Goal: Task Accomplishment & Management: Use online tool/utility

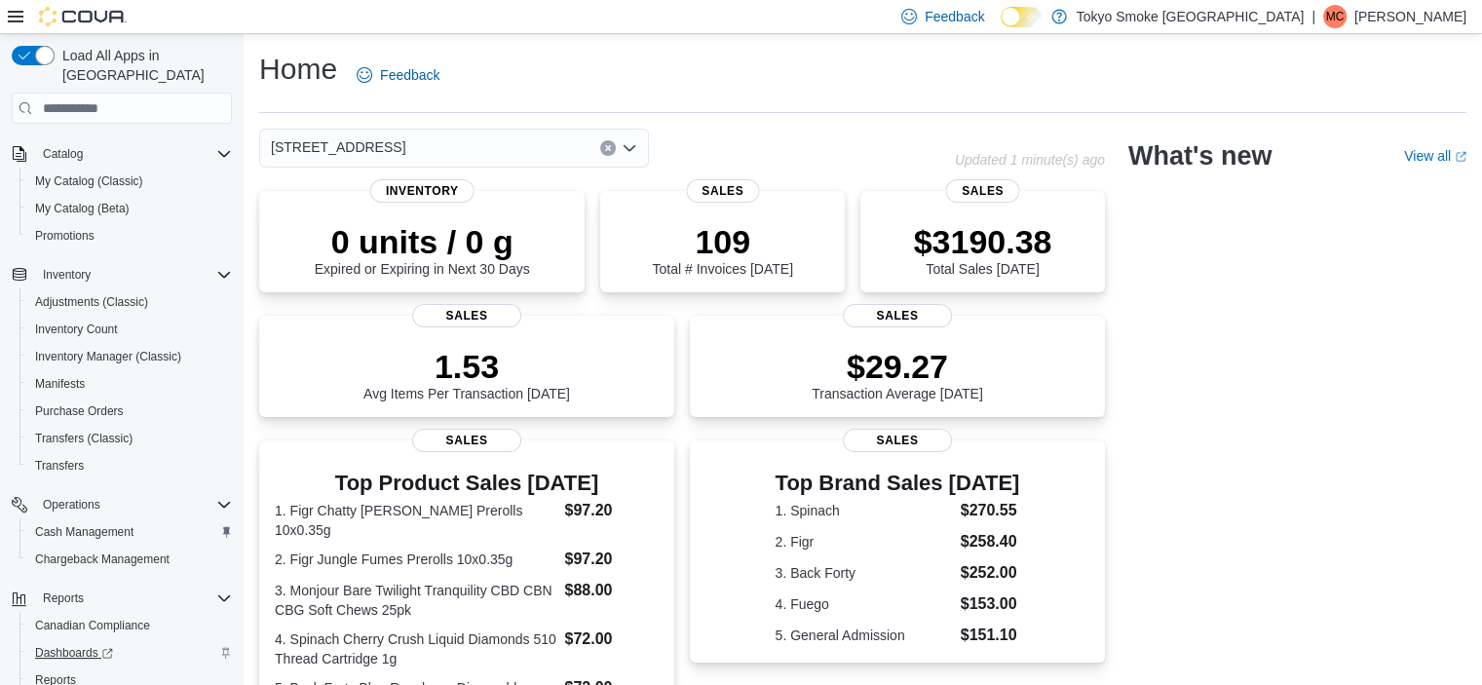
scroll to position [243, 0]
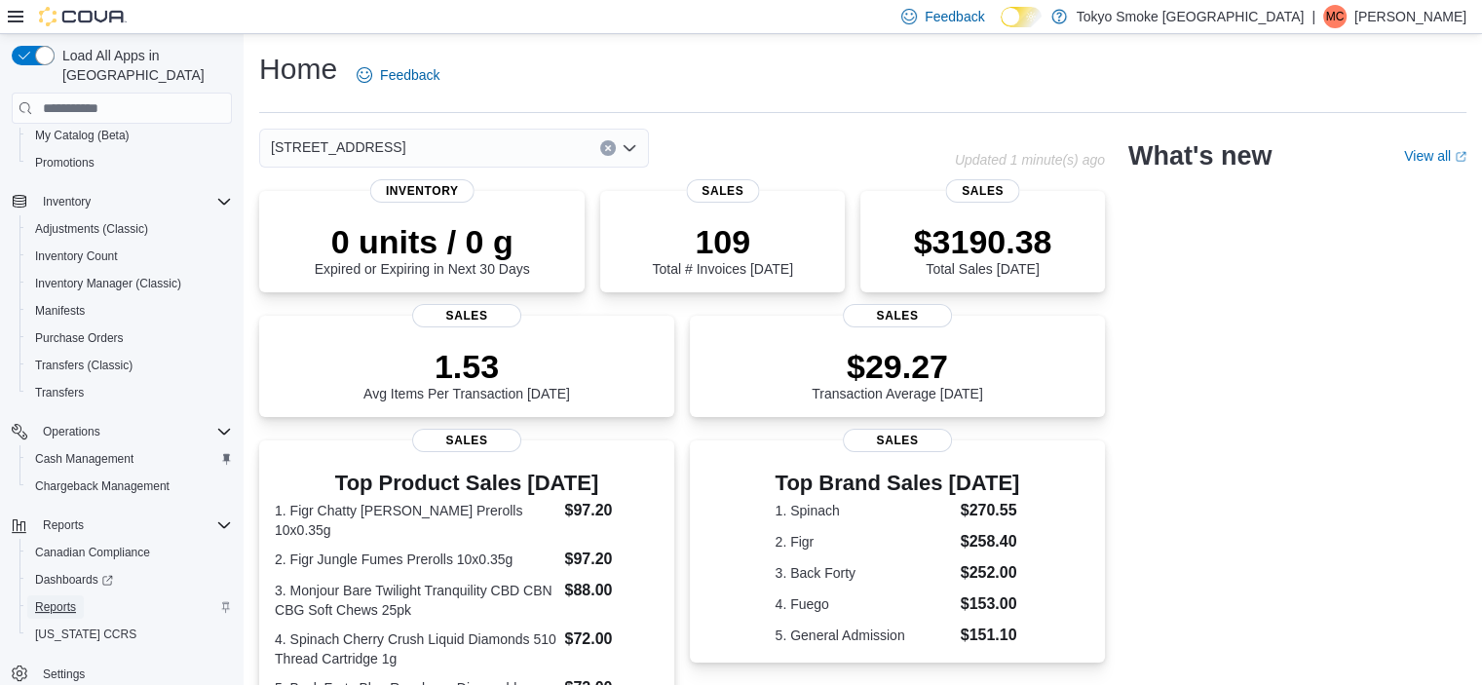
click at [72, 599] on span "Reports" at bounding box center [55, 607] width 41 height 16
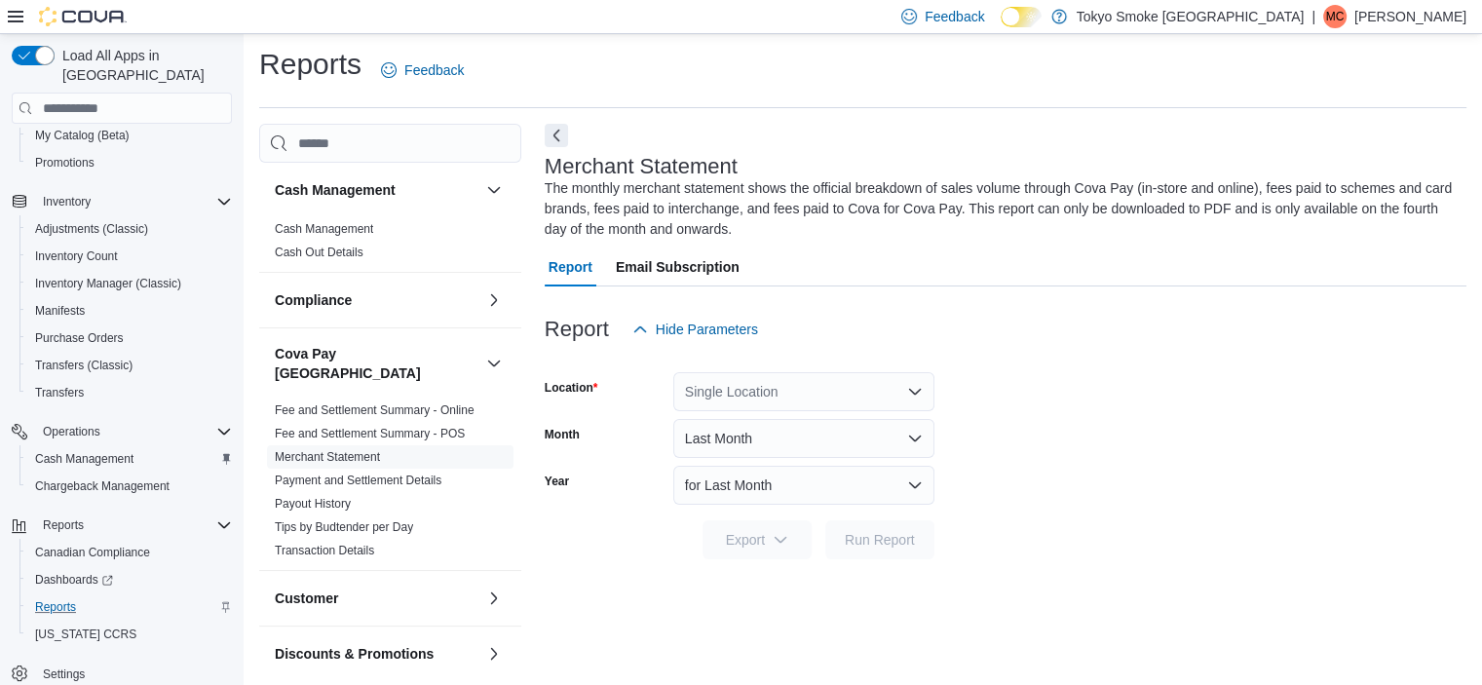
scroll to position [12, 0]
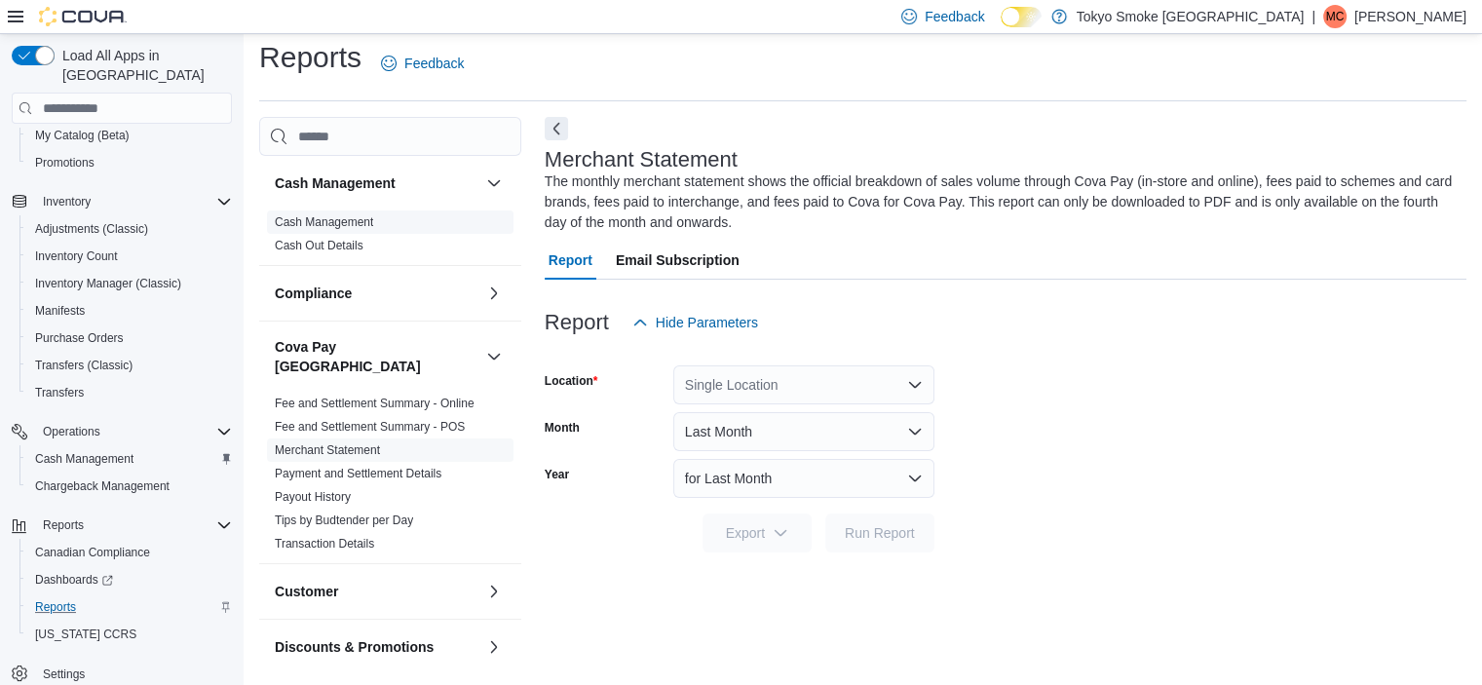
click at [333, 221] on link "Cash Management" at bounding box center [324, 222] width 98 height 14
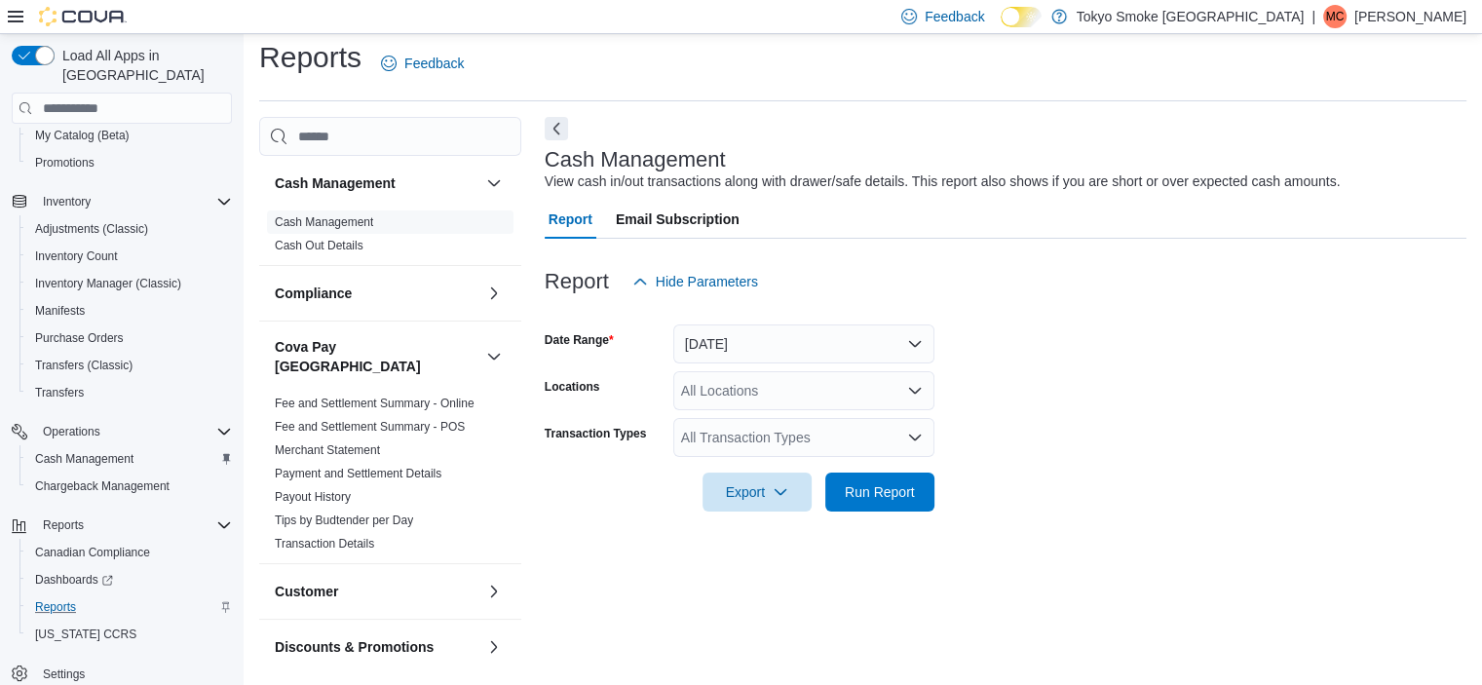
click at [742, 381] on div "All Locations" at bounding box center [803, 390] width 261 height 39
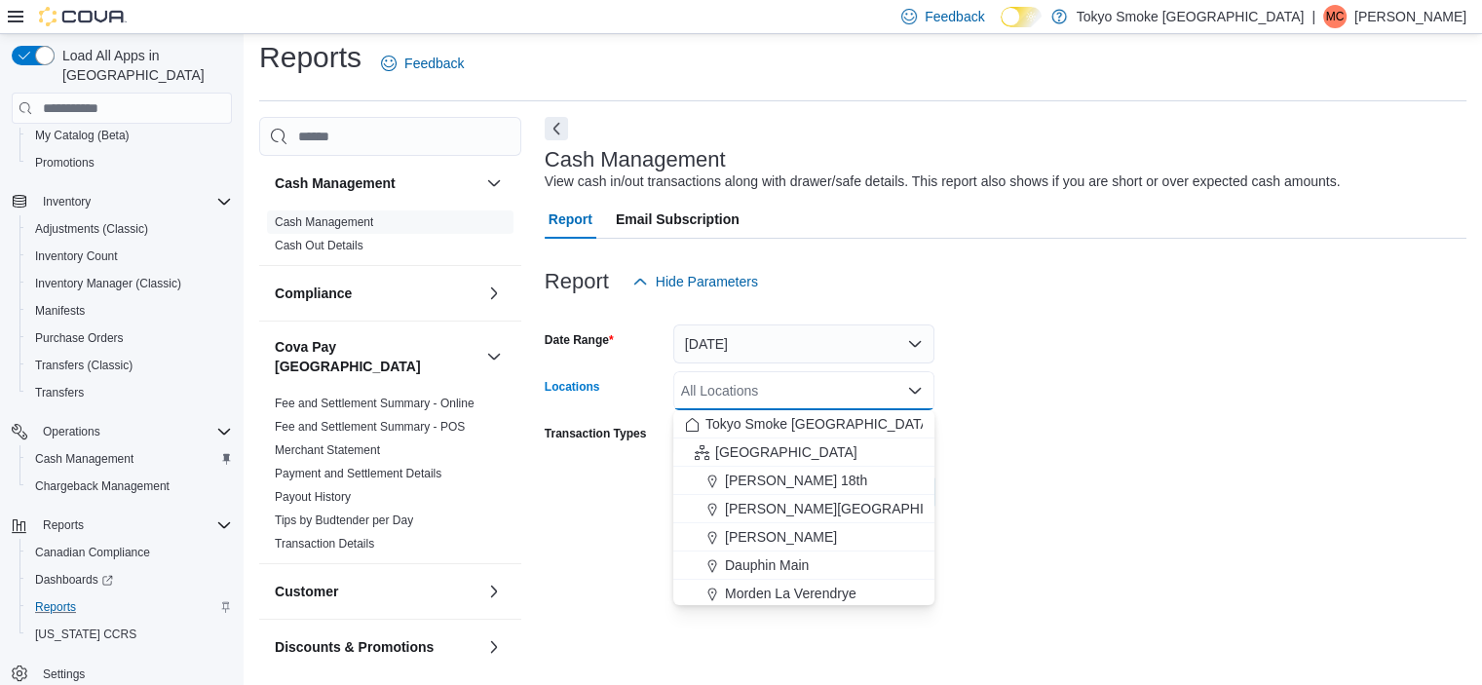
scroll to position [390, 0]
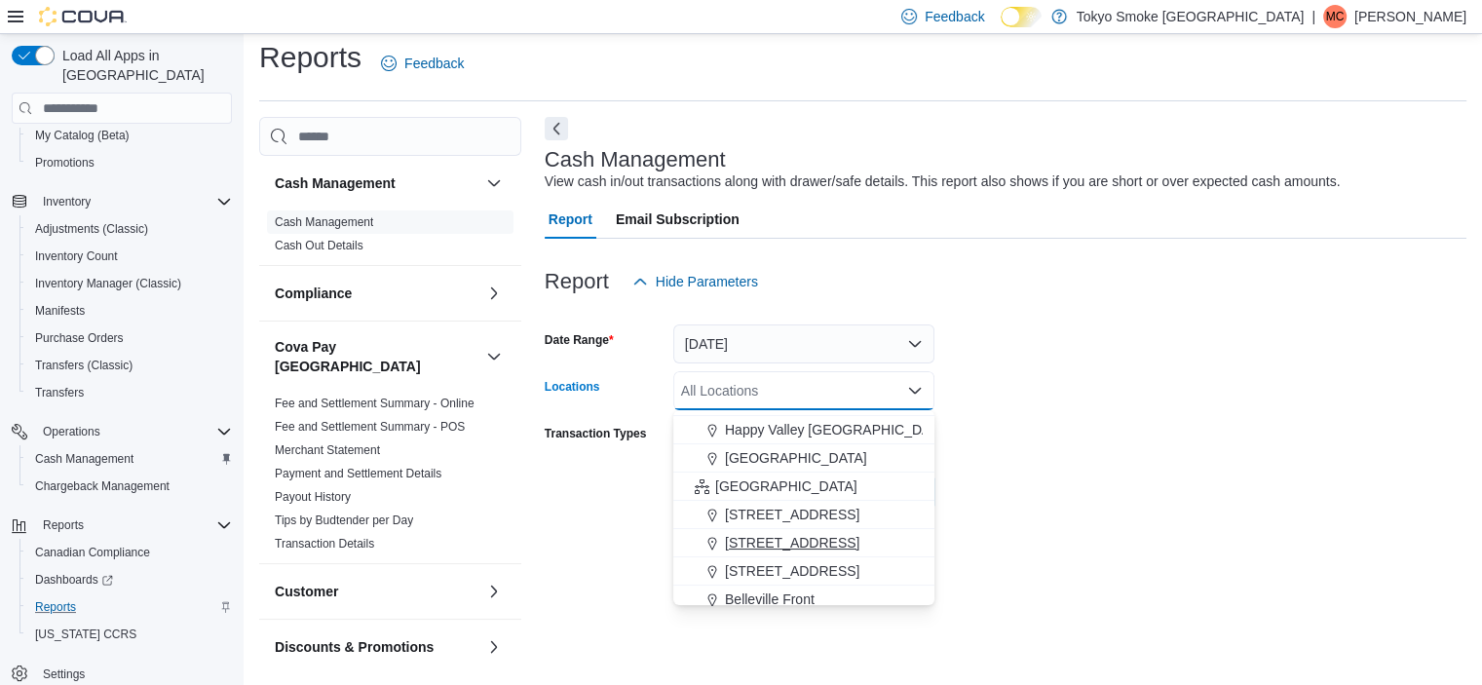
click at [757, 533] on span "94 Cumberland St" at bounding box center [792, 542] width 134 height 19
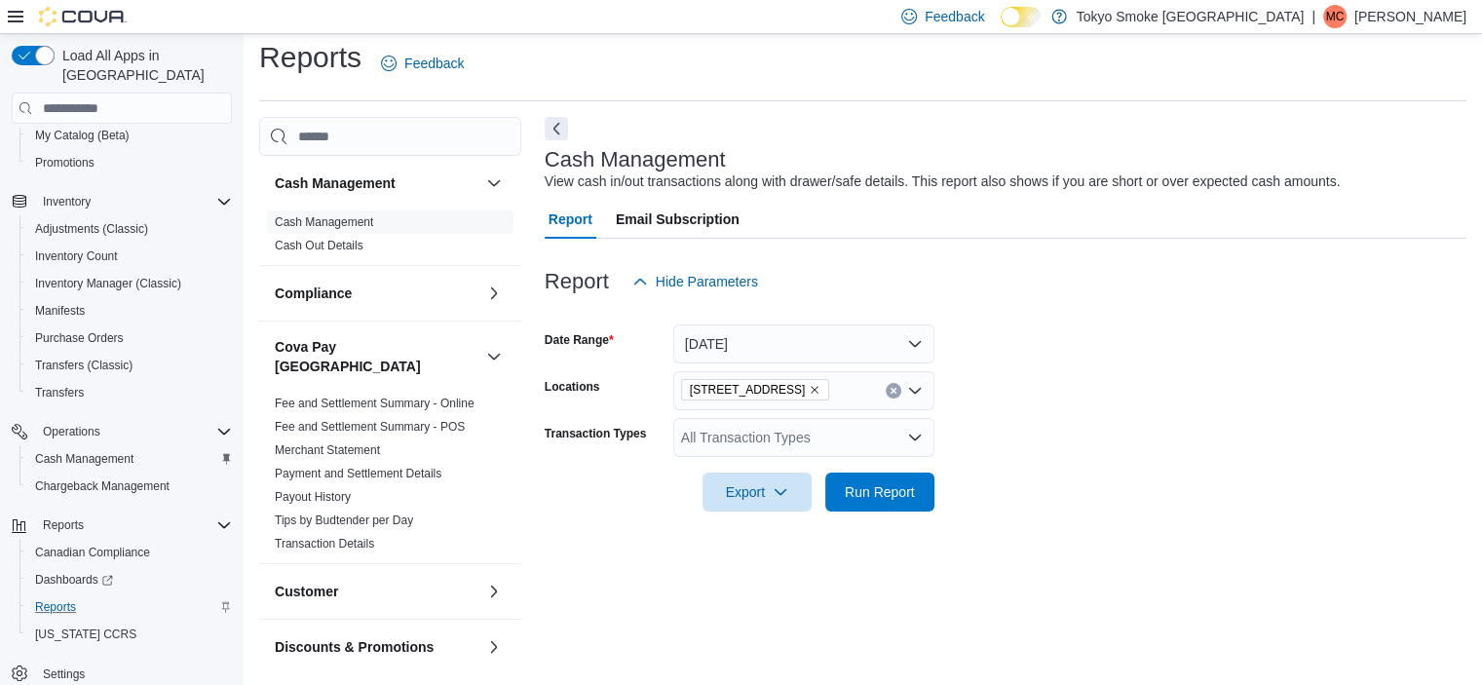
drag, startPoint x: 1017, startPoint y: 507, endPoint x: 1000, endPoint y: 509, distance: 16.7
click at [1019, 507] on form "Date Range Today Locations 94 Cumberland St Transaction Types All Transaction T…" at bounding box center [1005, 406] width 921 height 210
click at [914, 499] on span "Run Report" at bounding box center [880, 490] width 70 height 19
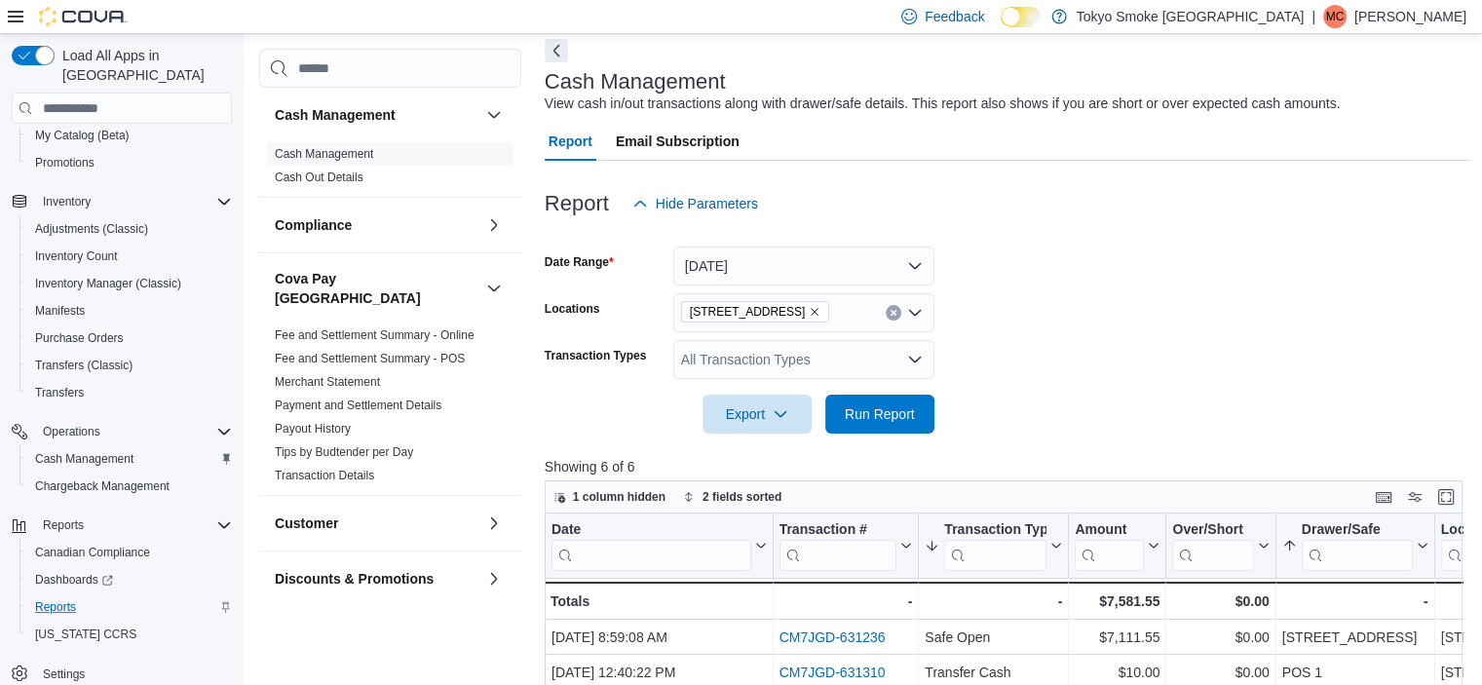
scroll to position [58, 0]
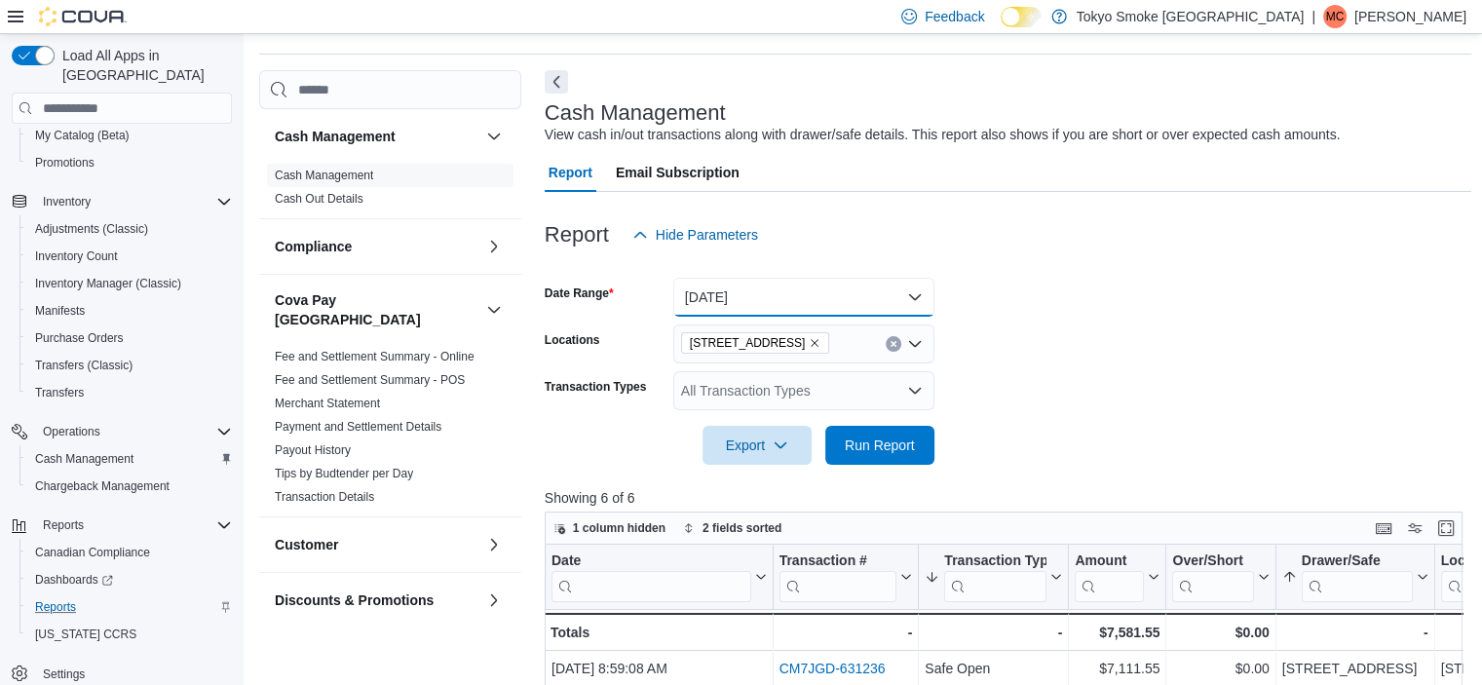
click at [763, 297] on button "Today" at bounding box center [803, 297] width 261 height 39
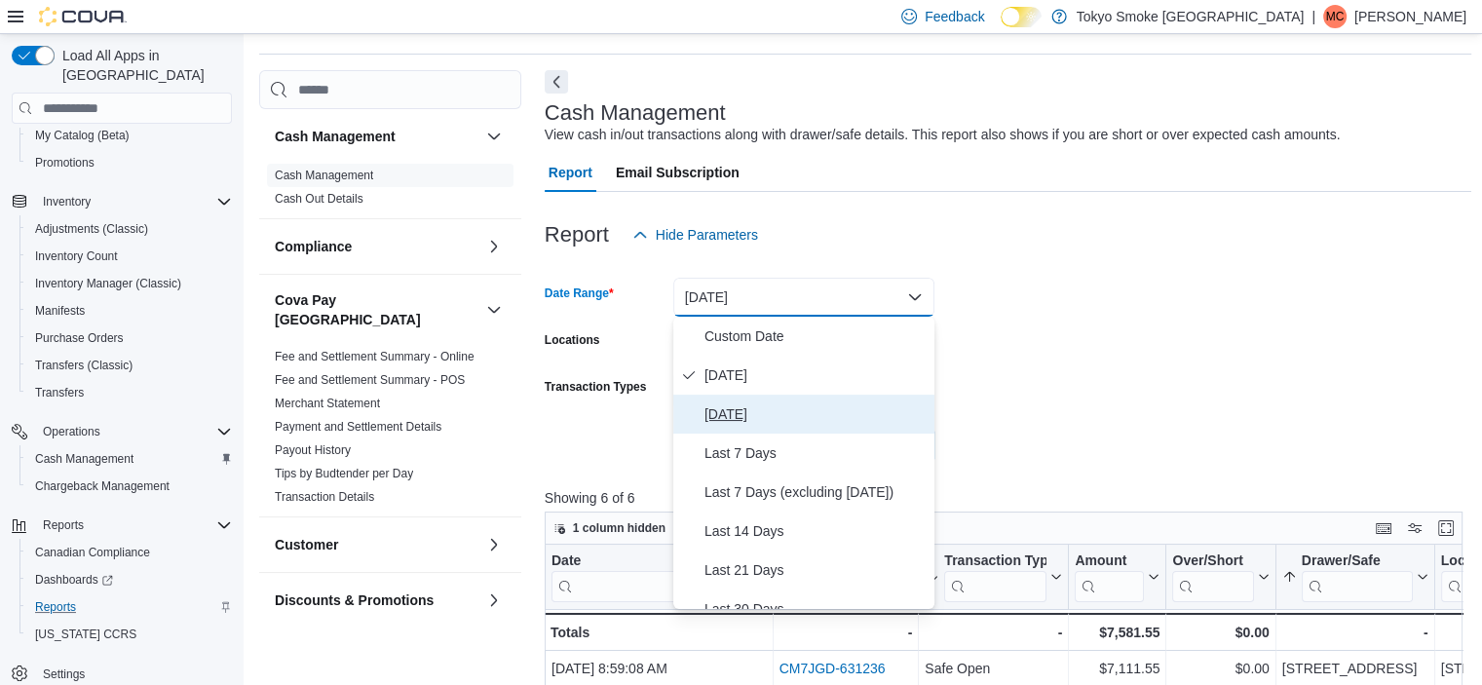
click at [719, 412] on span "Yesterday" at bounding box center [815, 413] width 222 height 23
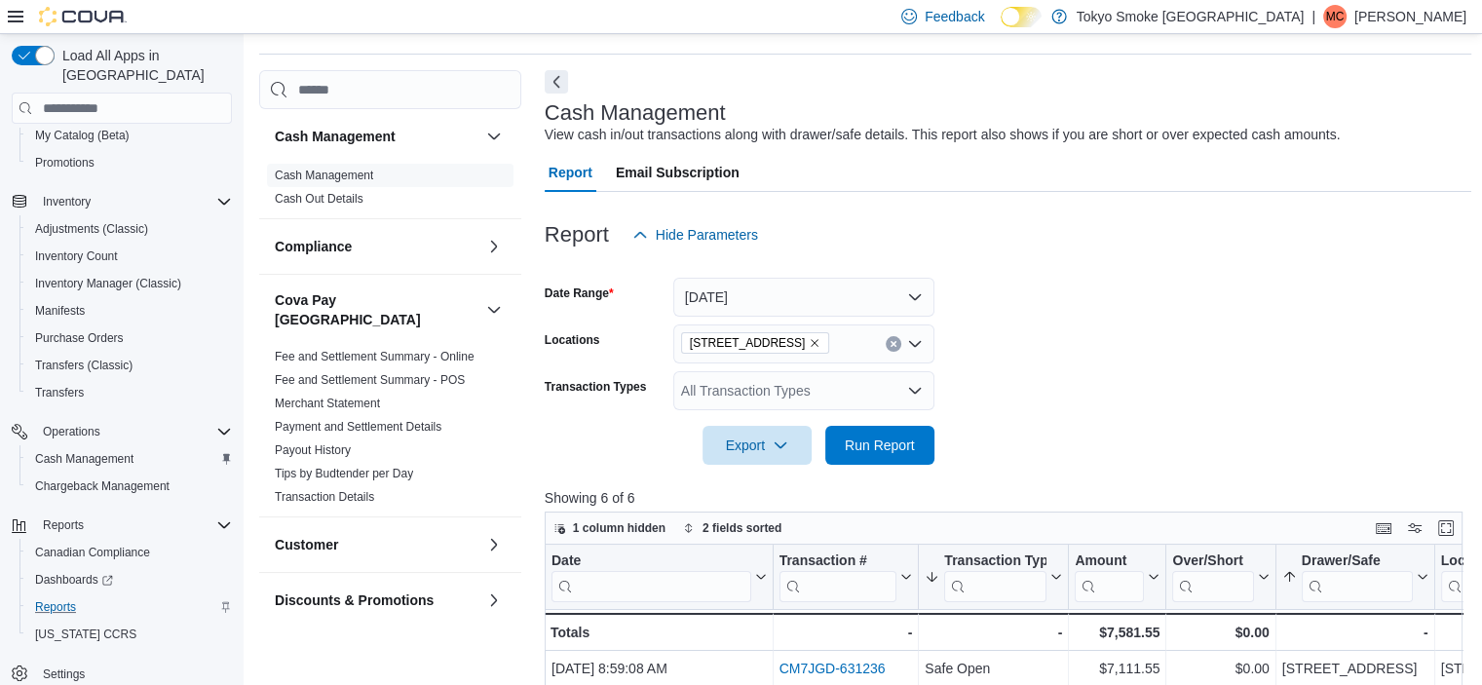
drag, startPoint x: 1203, startPoint y: 330, endPoint x: 1186, endPoint y: 340, distance: 19.2
click at [1197, 334] on form "Date Range Yesterday Locations 94 Cumberland St Transaction Types All Transacti…" at bounding box center [1008, 359] width 927 height 210
click at [893, 441] on span "Run Report" at bounding box center [880, 443] width 70 height 19
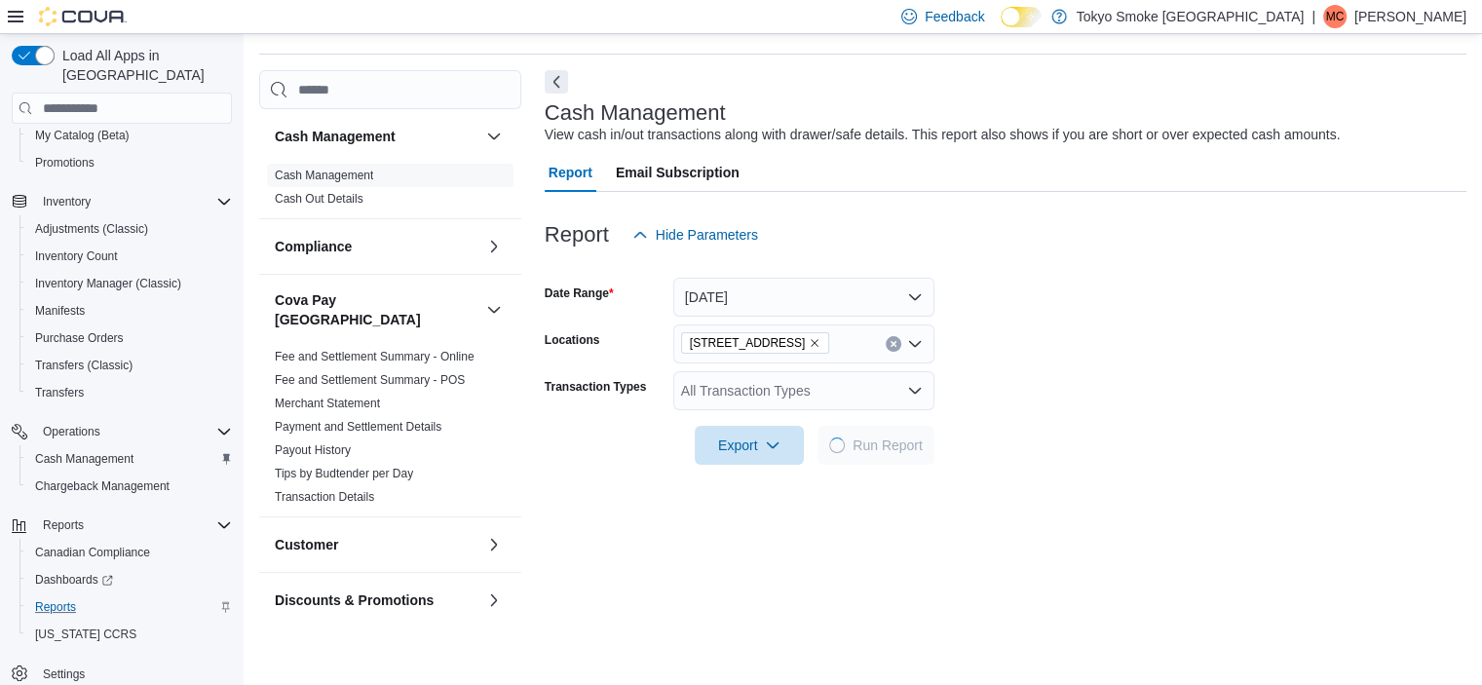
scroll to position [351, 0]
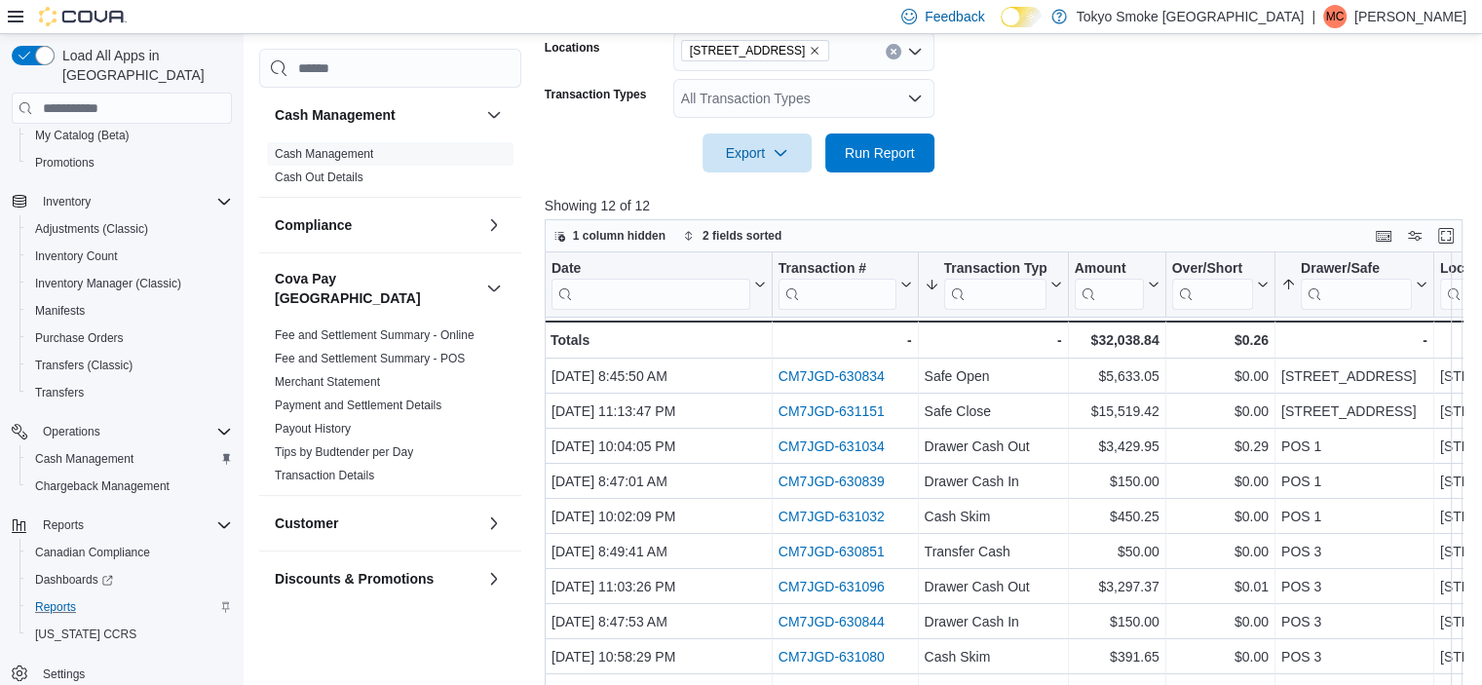
click at [978, 306] on input "search" at bounding box center [994, 294] width 102 height 31
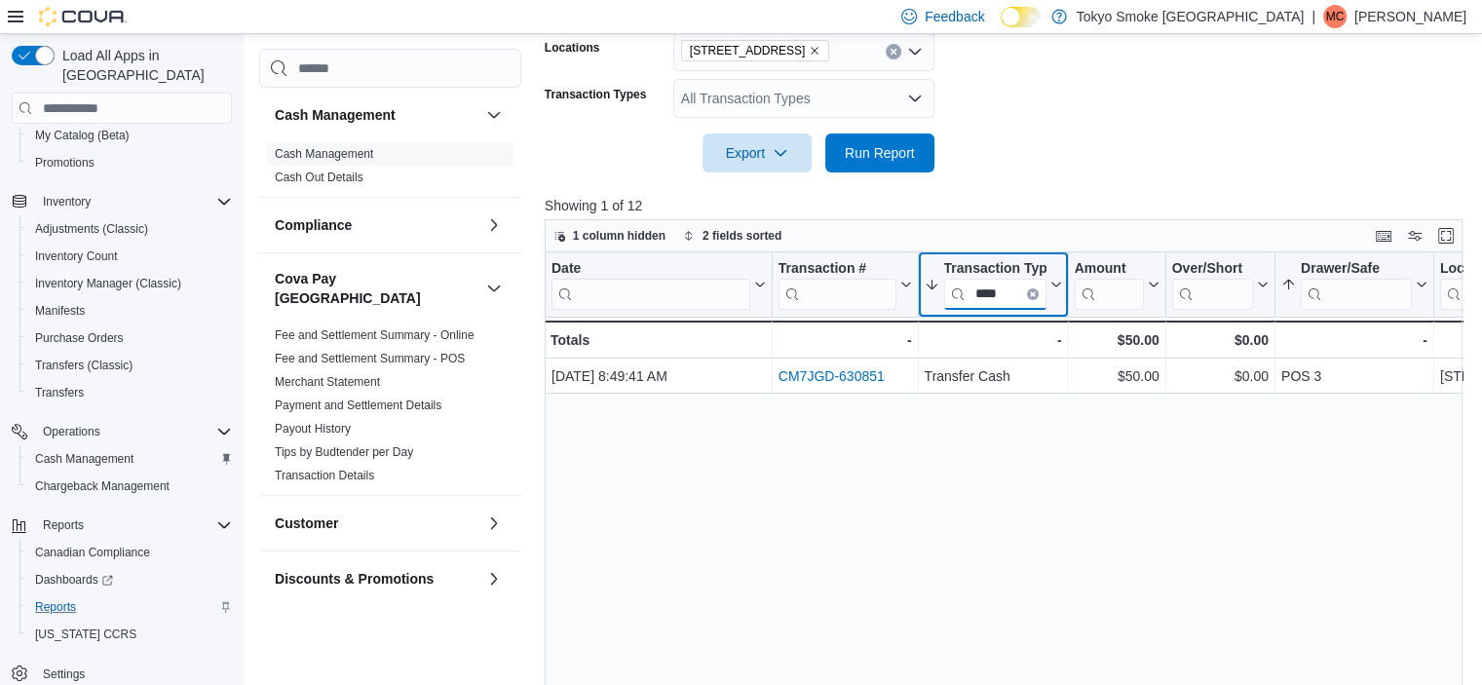
type input "****"
click at [1029, 288] on button "Clear input" at bounding box center [1032, 294] width 12 height 12
click at [1085, 165] on form "Date Range Yesterday Locations 94 Cumberland St Transaction Types All Transacti…" at bounding box center [1008, 67] width 927 height 210
